Goal: Task Accomplishment & Management: Manage account settings

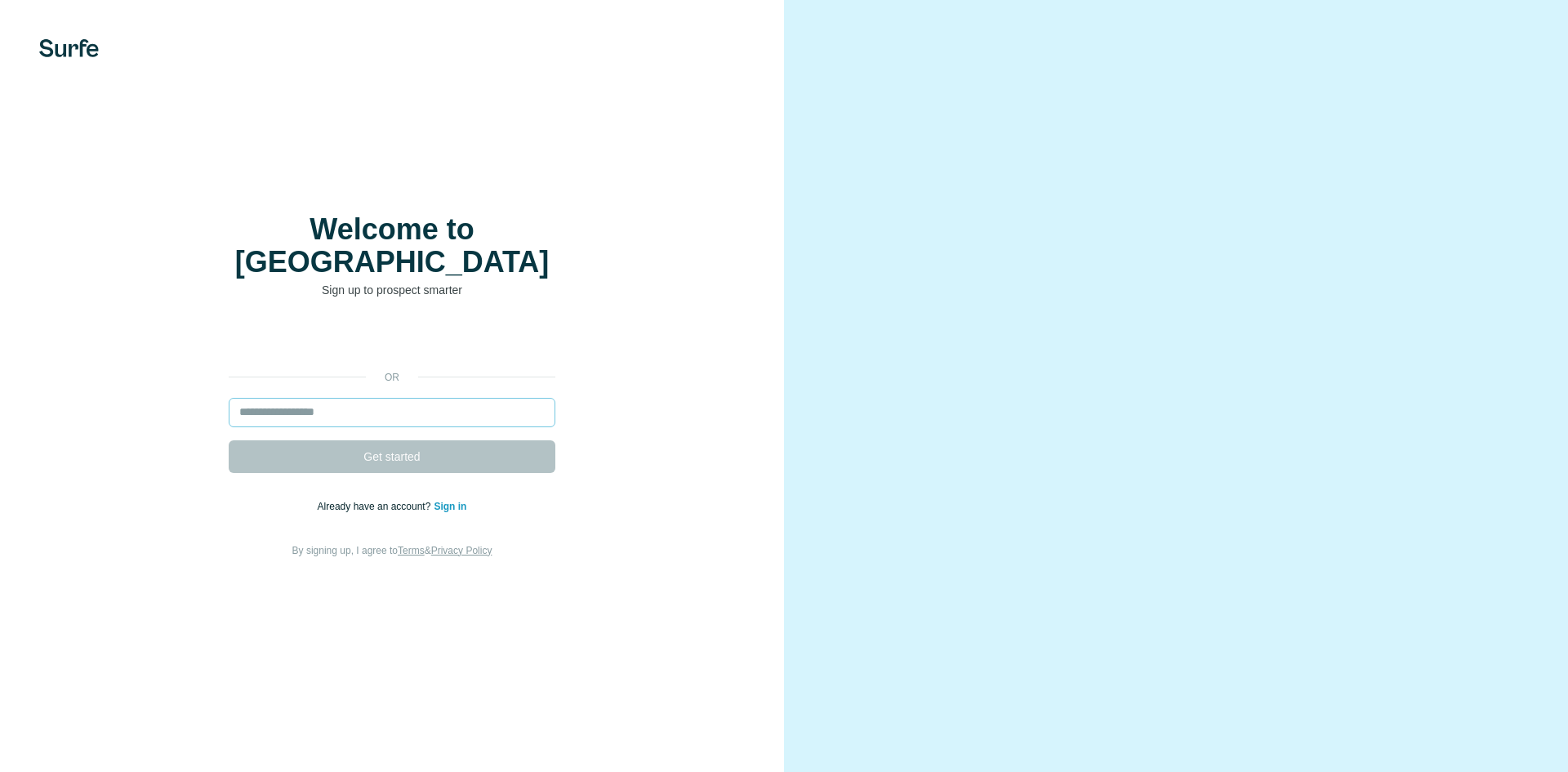
click at [377, 398] on input "email" at bounding box center [392, 412] width 327 height 30
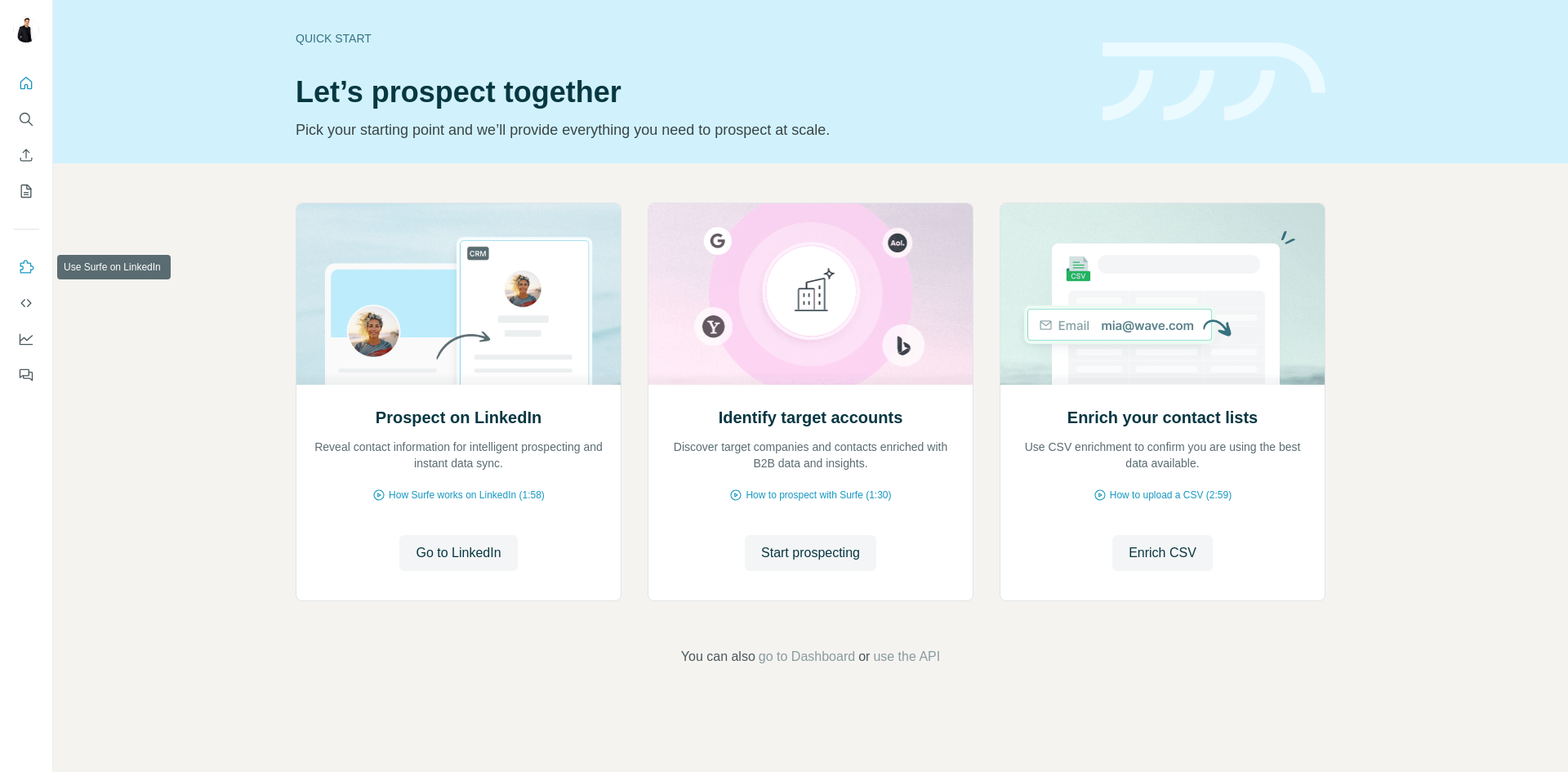
click at [21, 271] on icon "Use Surfe on LinkedIn" at bounding box center [26, 266] width 16 height 16
click at [37, 345] on button "Dashboard" at bounding box center [26, 338] width 26 height 30
